Goal: Task Accomplishment & Management: Complete application form

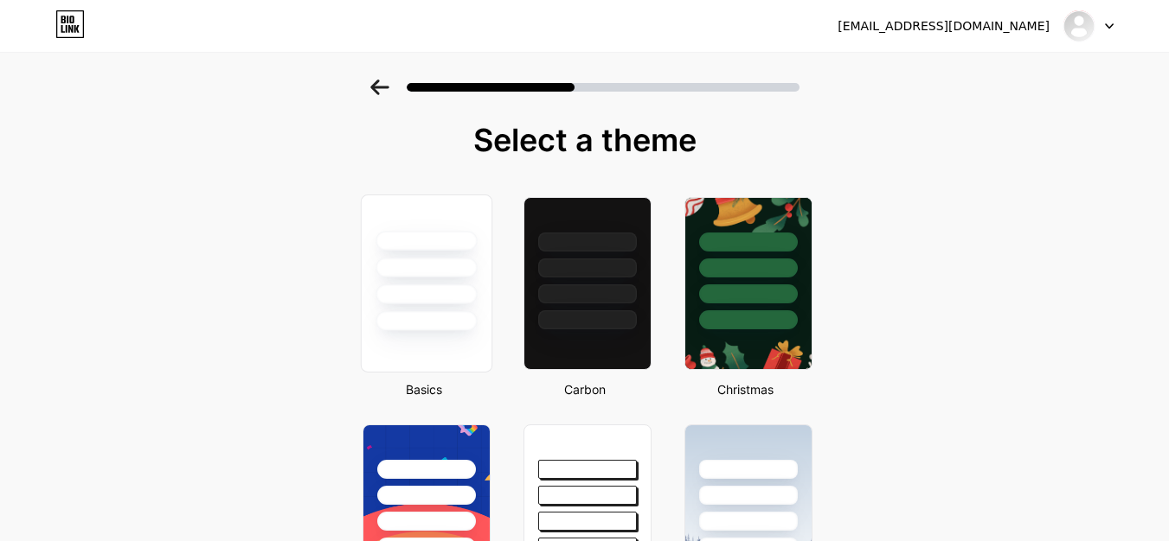
click at [424, 229] on div at bounding box center [426, 263] width 130 height 136
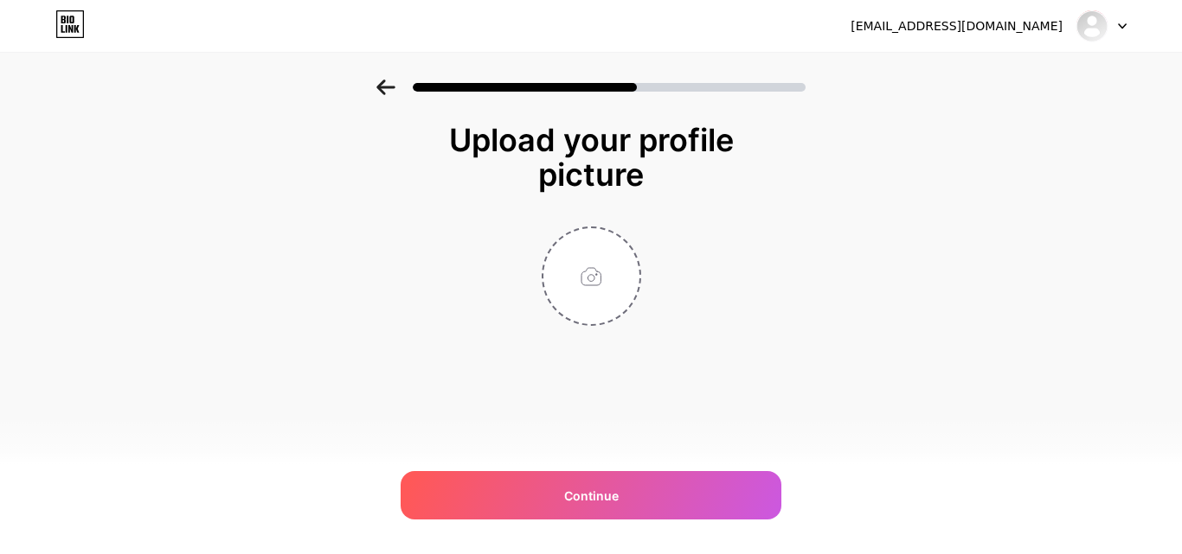
click at [380, 86] on icon at bounding box center [385, 88] width 18 height 16
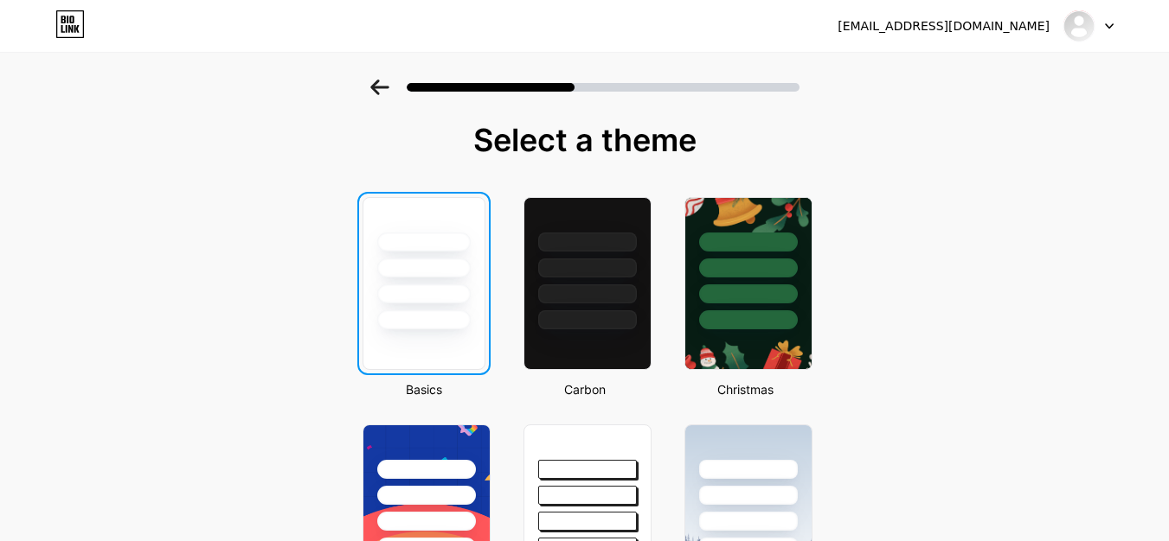
click at [464, 297] on div at bounding box center [423, 294] width 93 height 19
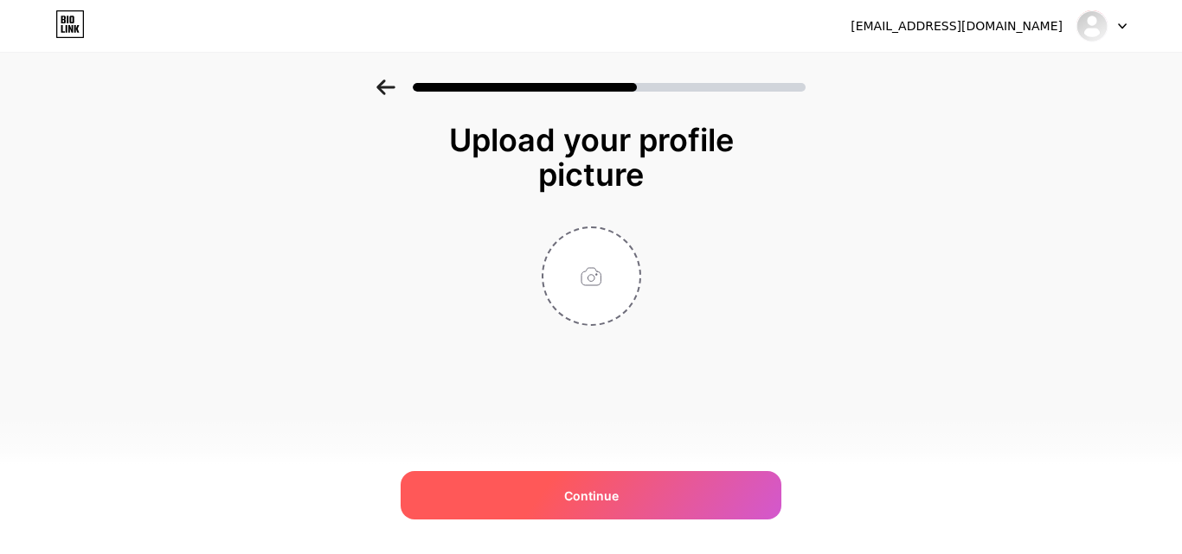
click at [588, 491] on span "Continue" at bounding box center [591, 496] width 54 height 18
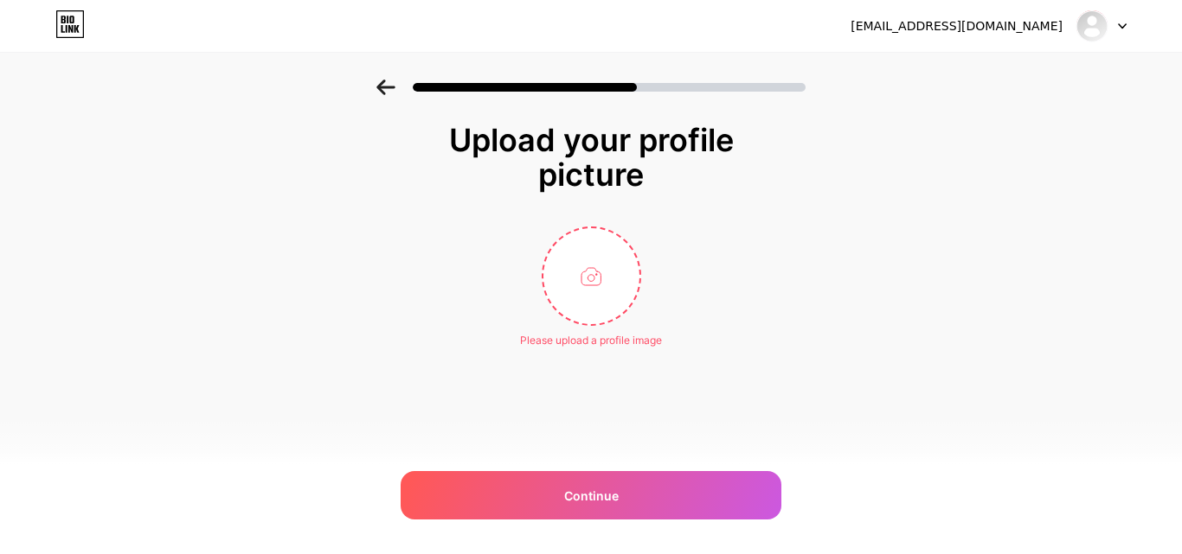
drag, startPoint x: 1181, startPoint y: 118, endPoint x: 1181, endPoint y: 209, distance: 91.7
click at [1181, 209] on div "Upload your profile picture Please upload a profile image Continue" at bounding box center [591, 257] width 1182 height 355
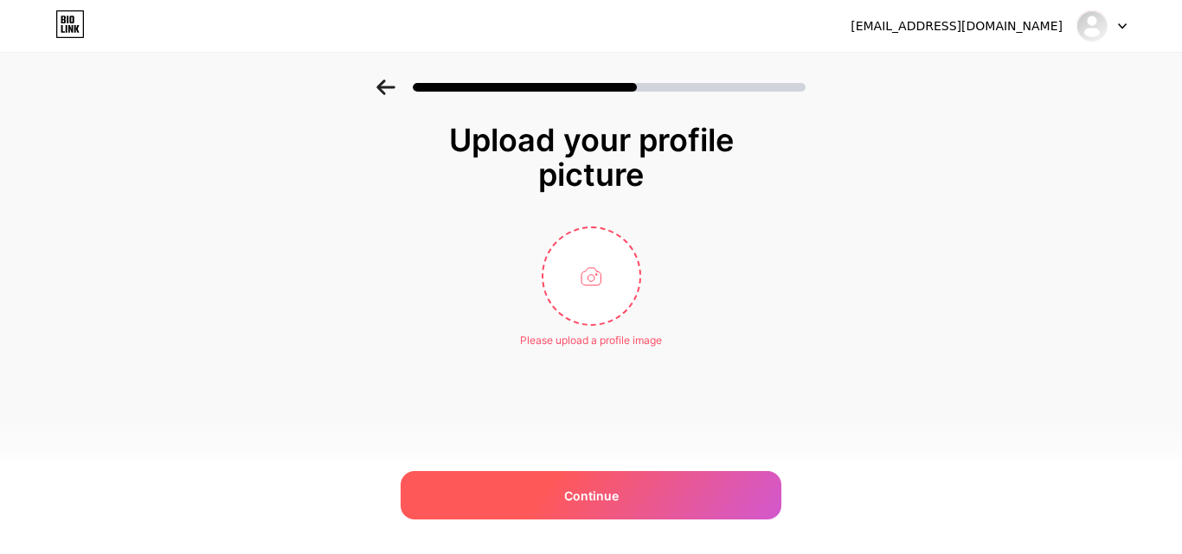
click at [618, 501] on div "Continue" at bounding box center [590, 495] width 381 height 48
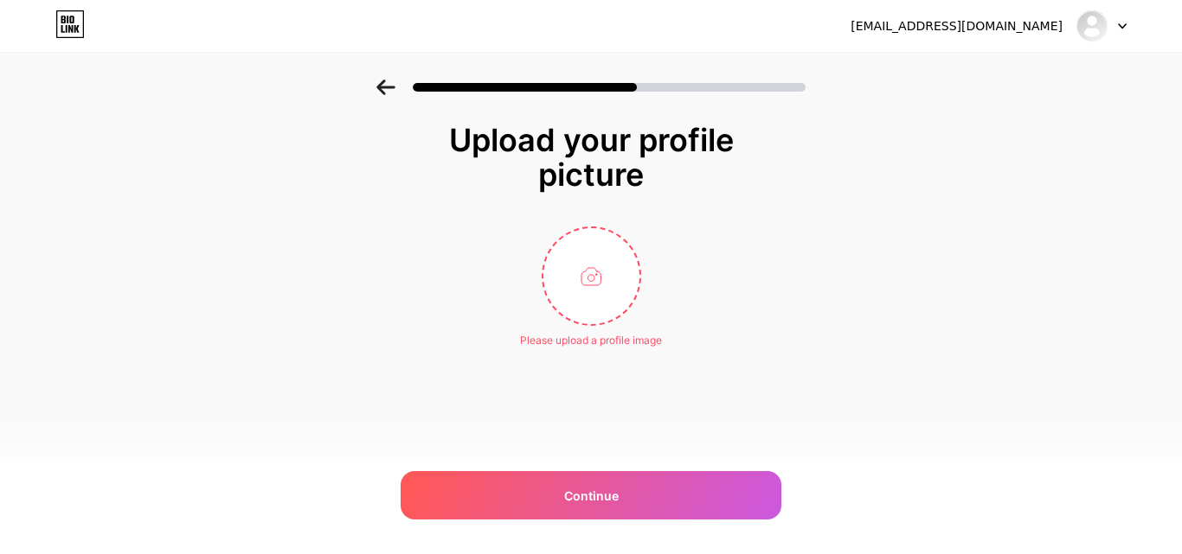
click at [392, 78] on div at bounding box center [591, 82] width 1182 height 61
click at [387, 83] on icon at bounding box center [385, 88] width 19 height 16
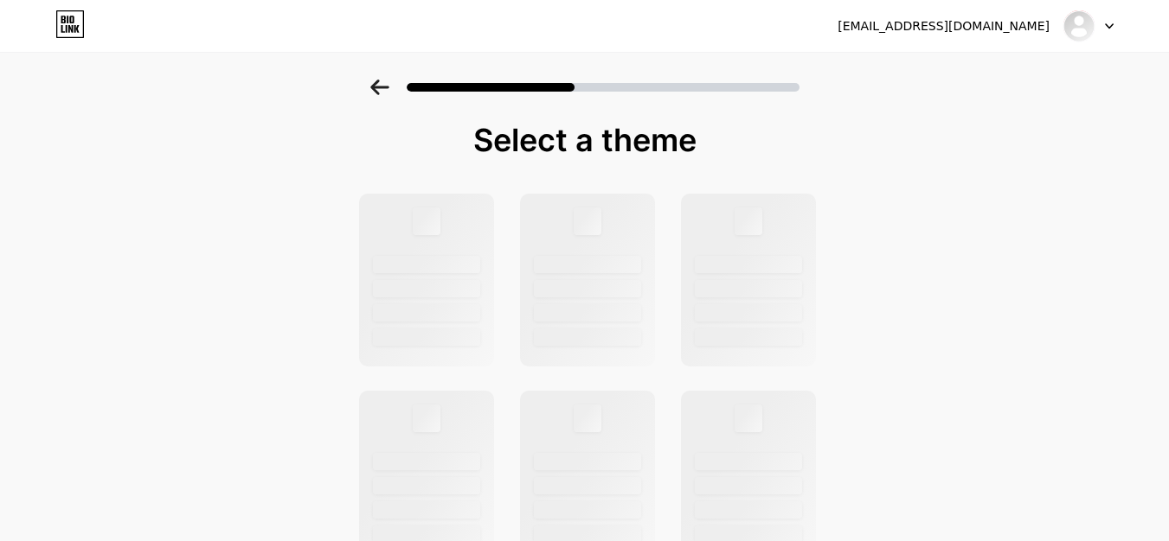
click at [387, 83] on icon at bounding box center [379, 88] width 19 height 16
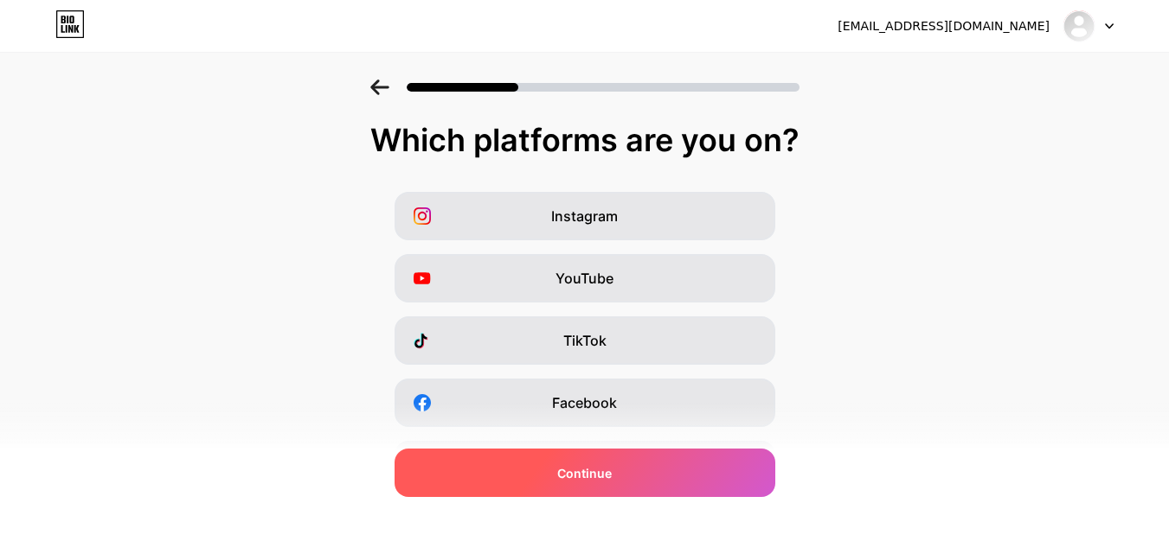
click at [735, 479] on div "Continue" at bounding box center [584, 473] width 381 height 48
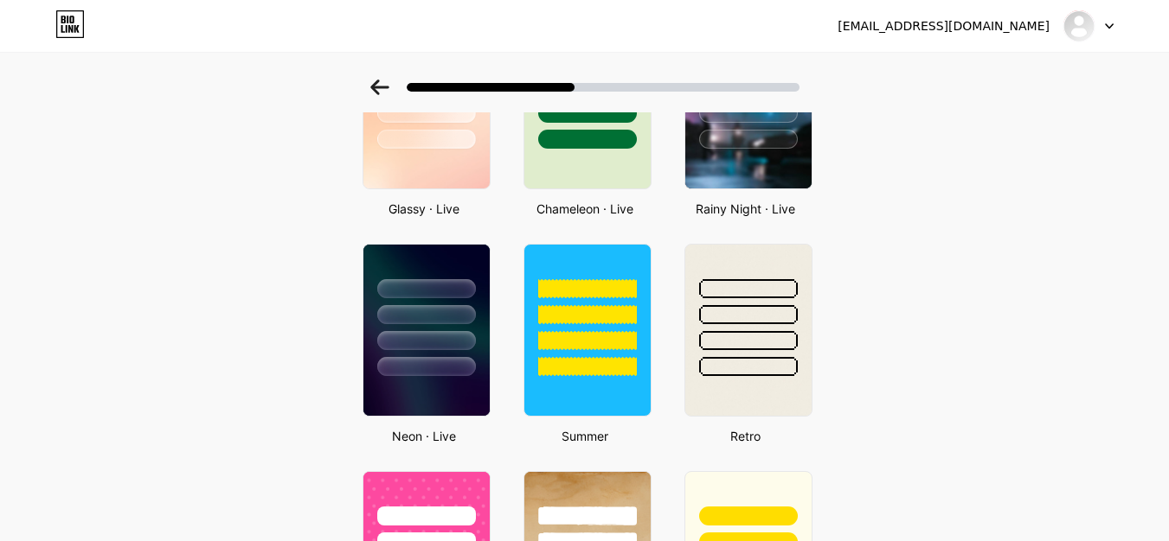
scroll to position [202, 0]
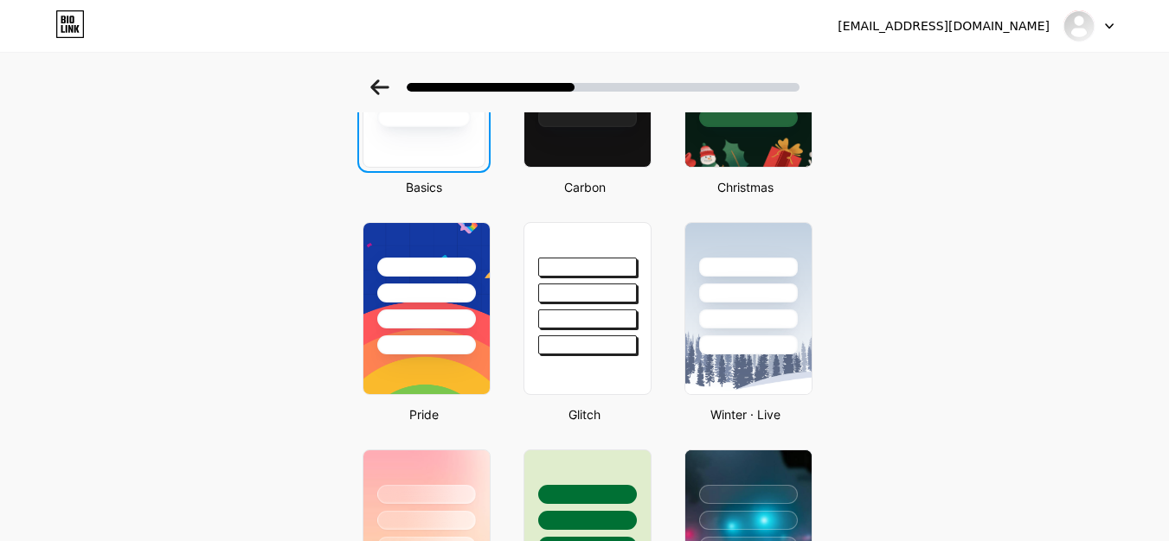
click at [453, 148] on div at bounding box center [423, 81] width 123 height 173
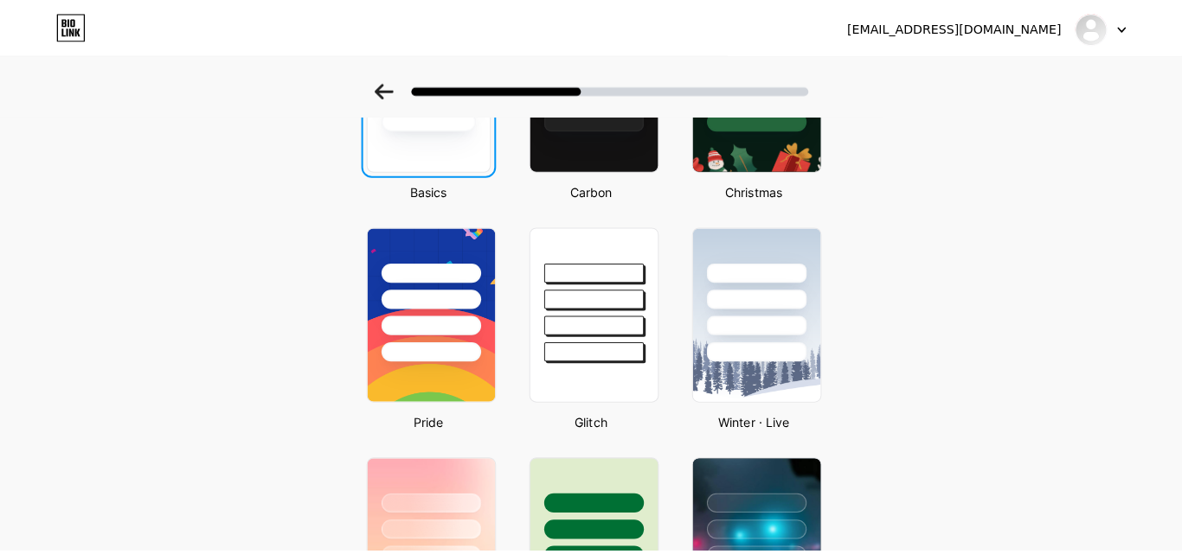
scroll to position [0, 0]
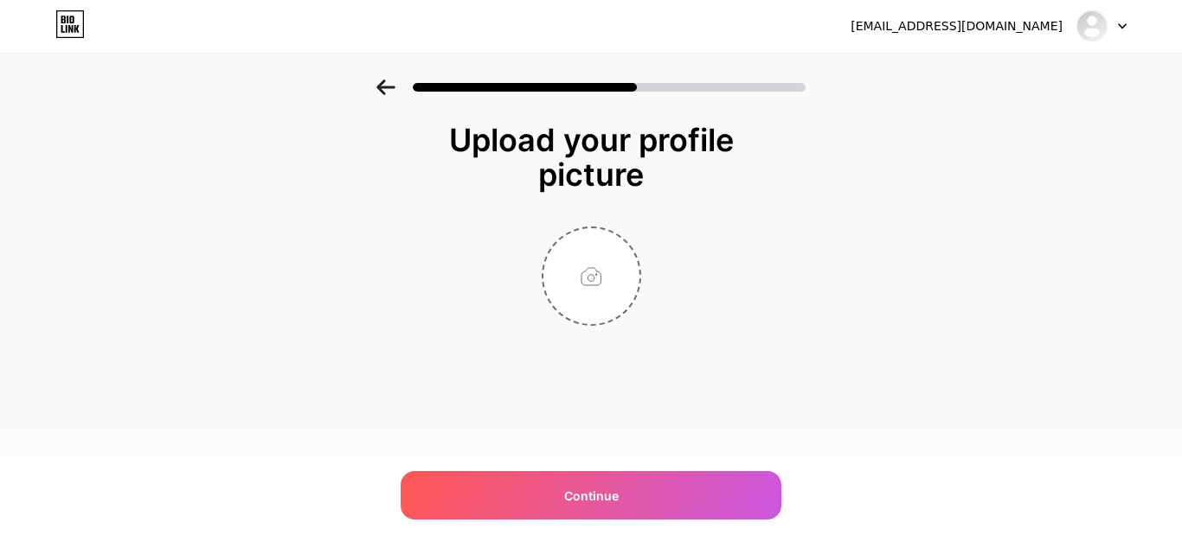
click at [74, 31] on icon at bounding box center [69, 24] width 29 height 28
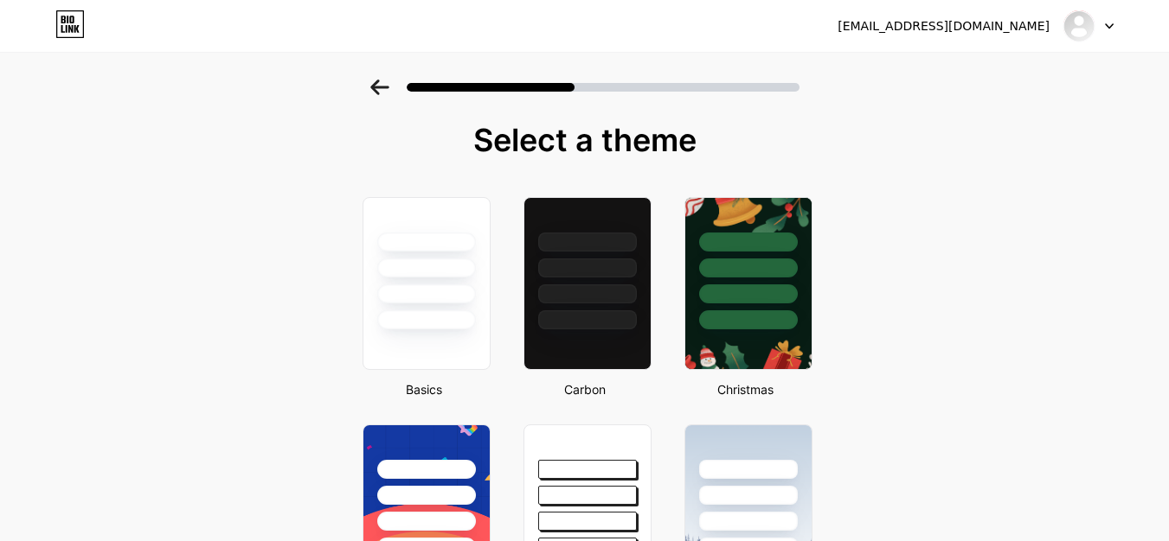
click at [452, 307] on div at bounding box center [426, 263] width 126 height 131
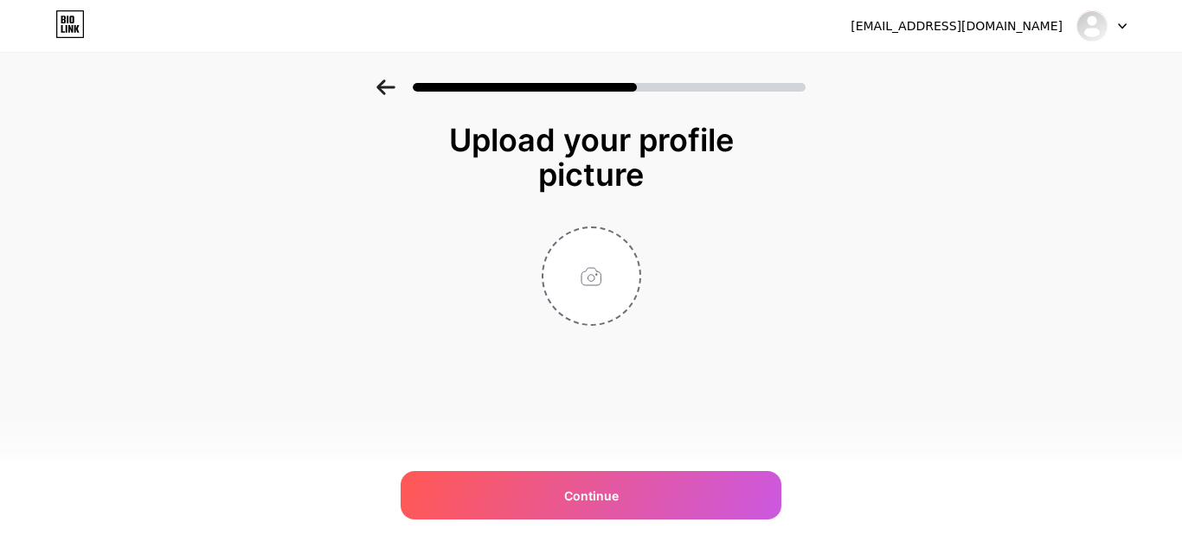
click at [452, 307] on div at bounding box center [591, 276] width 346 height 99
